Goal: Check status: Check status

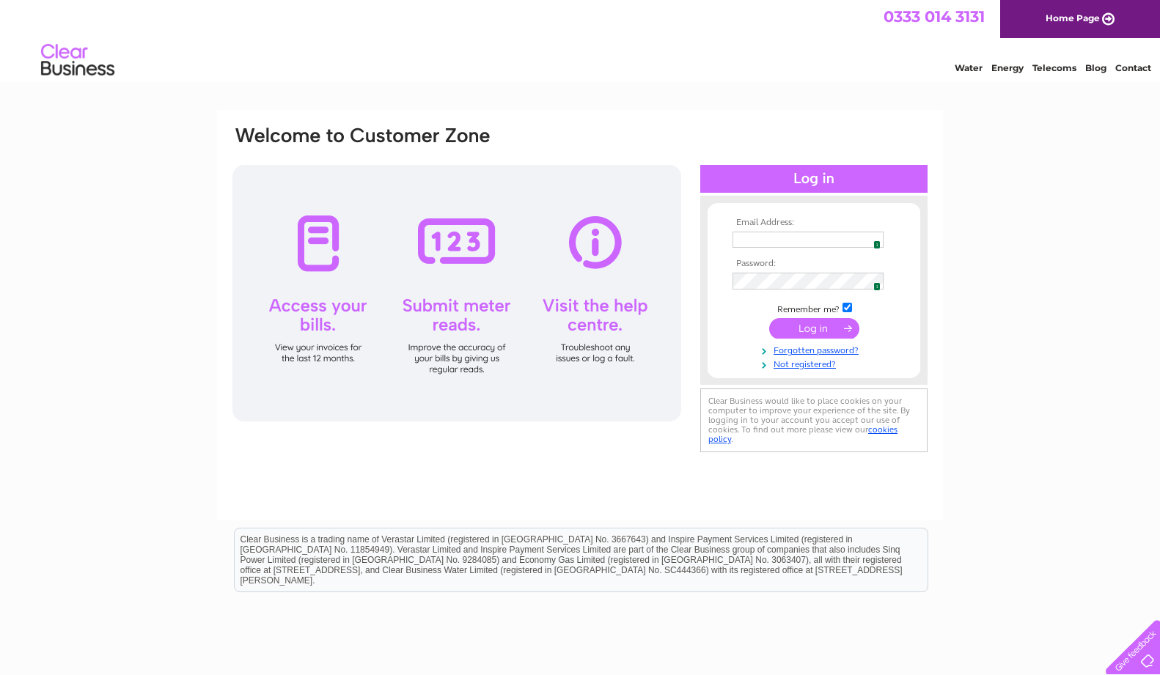
click at [871, 237] on img at bounding box center [873, 240] width 12 height 12
type input "ronaldsvoe@btinternet.com"
click at [816, 331] on input "submit" at bounding box center [814, 328] width 90 height 21
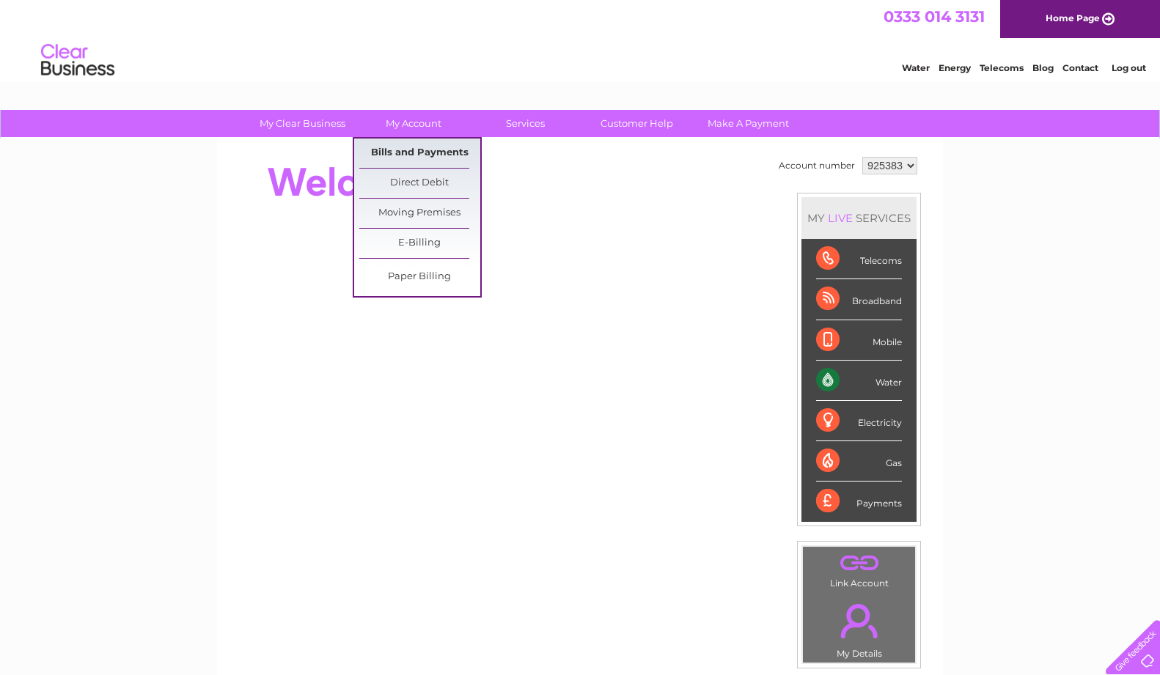
click at [409, 147] on link "Bills and Payments" at bounding box center [419, 153] width 121 height 29
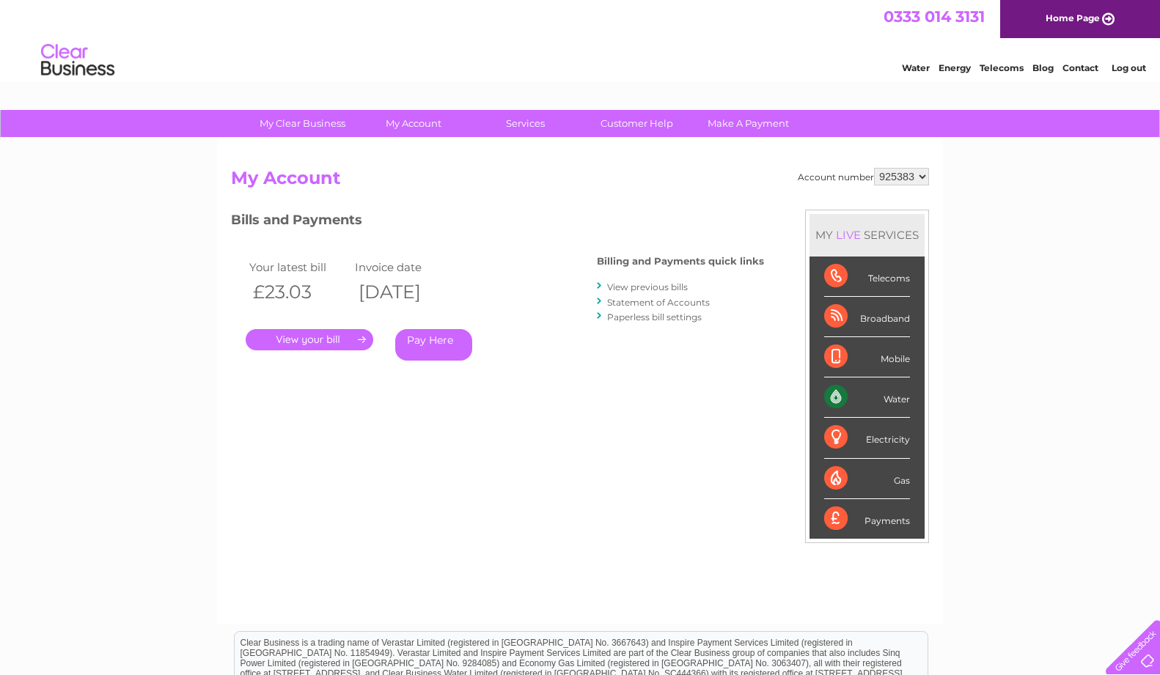
click at [312, 336] on link "." at bounding box center [310, 339] width 128 height 21
